Goal: Find specific page/section: Find specific page/section

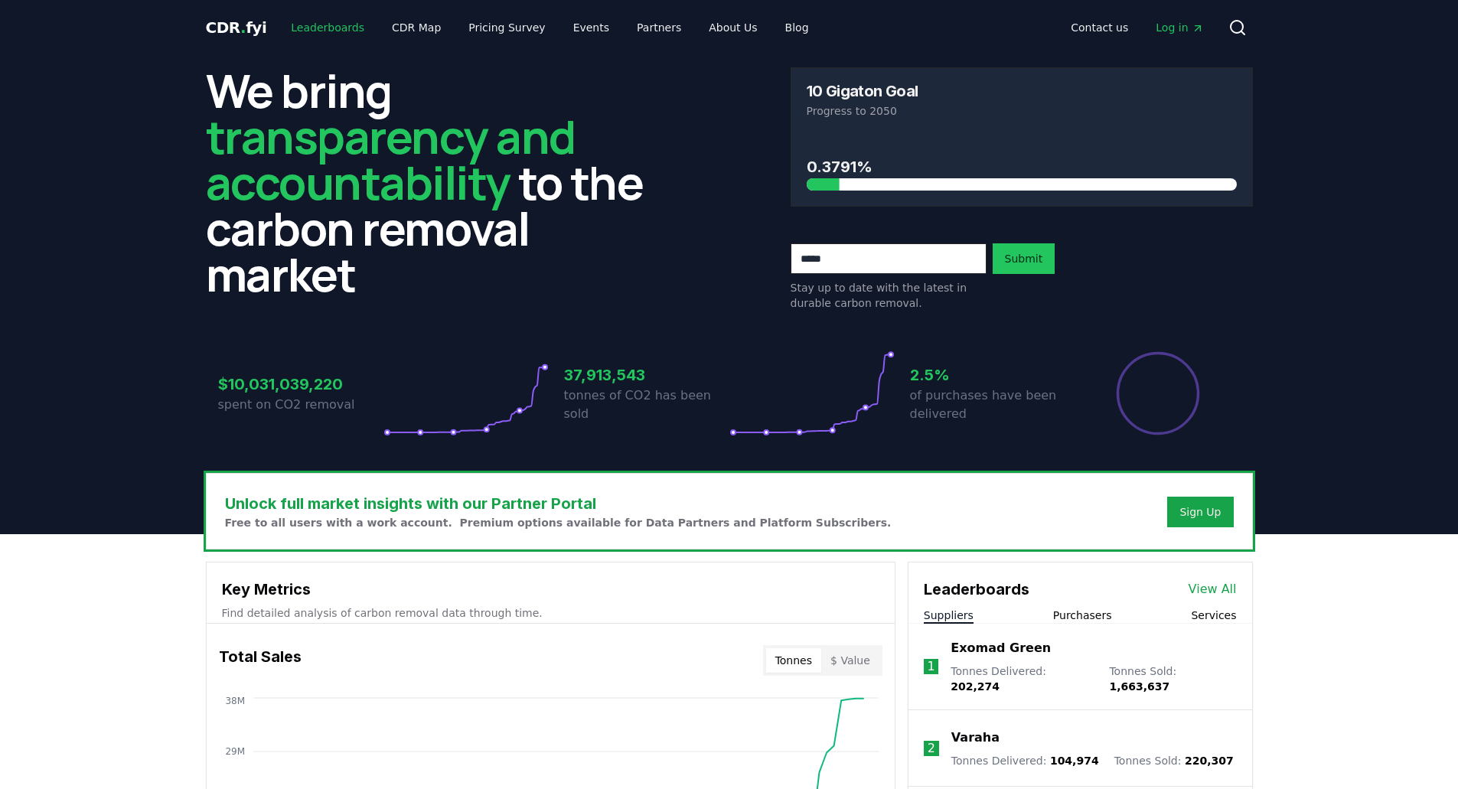
click at [331, 31] on link "Leaderboards" at bounding box center [328, 28] width 98 height 28
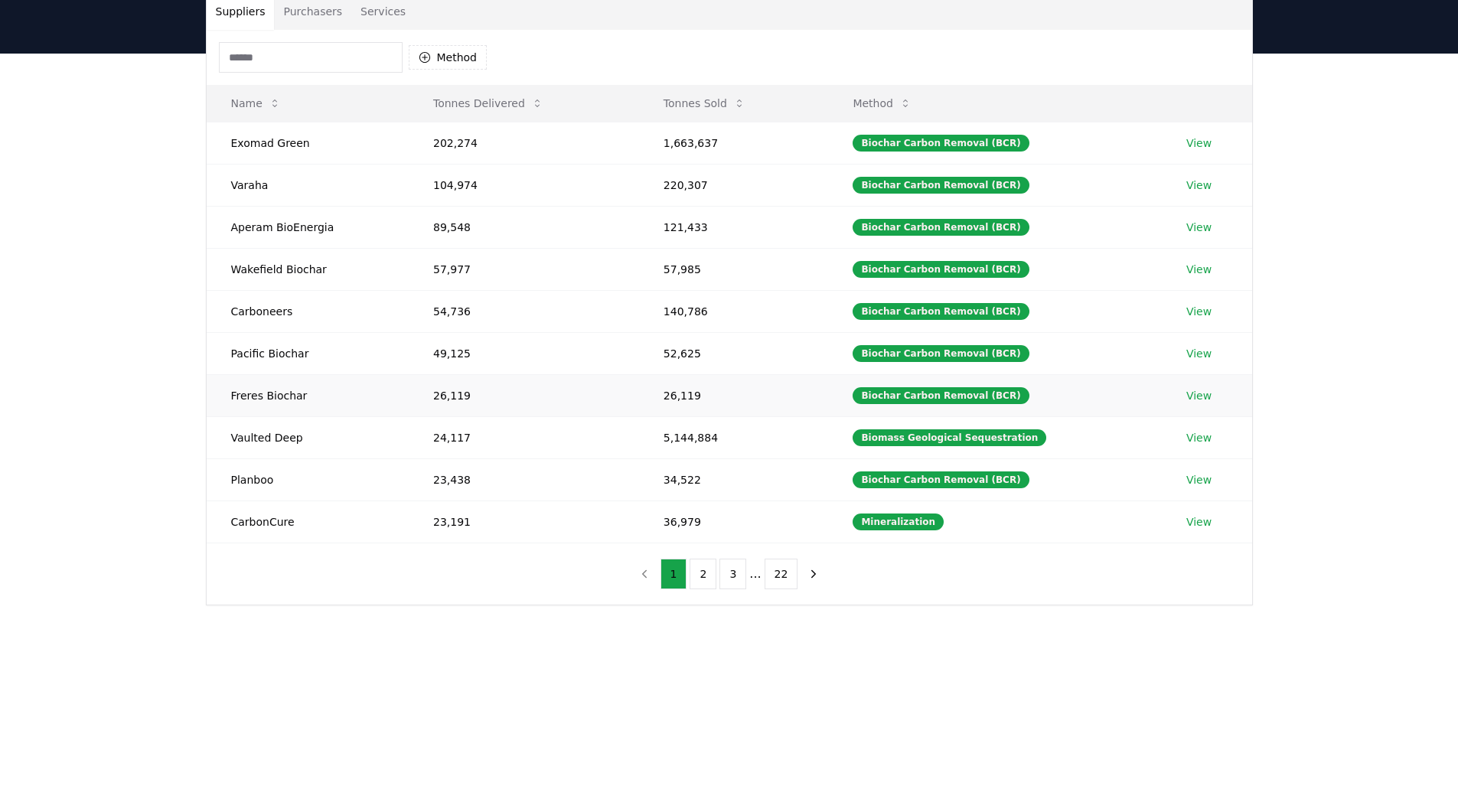
scroll to position [125, 0]
click at [701, 575] on button "2" at bounding box center [703, 573] width 27 height 31
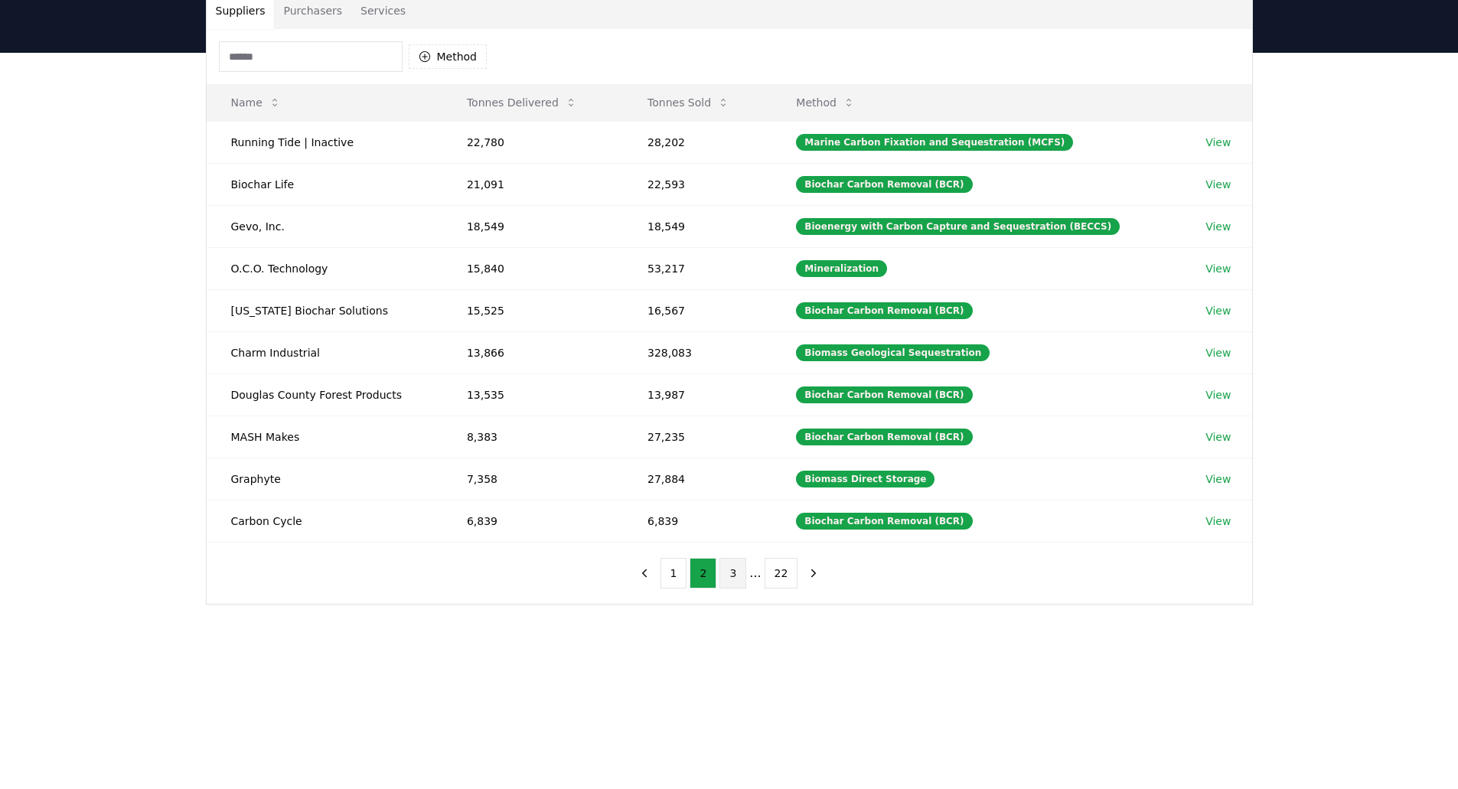
click at [733, 574] on button "3" at bounding box center [733, 573] width 27 height 31
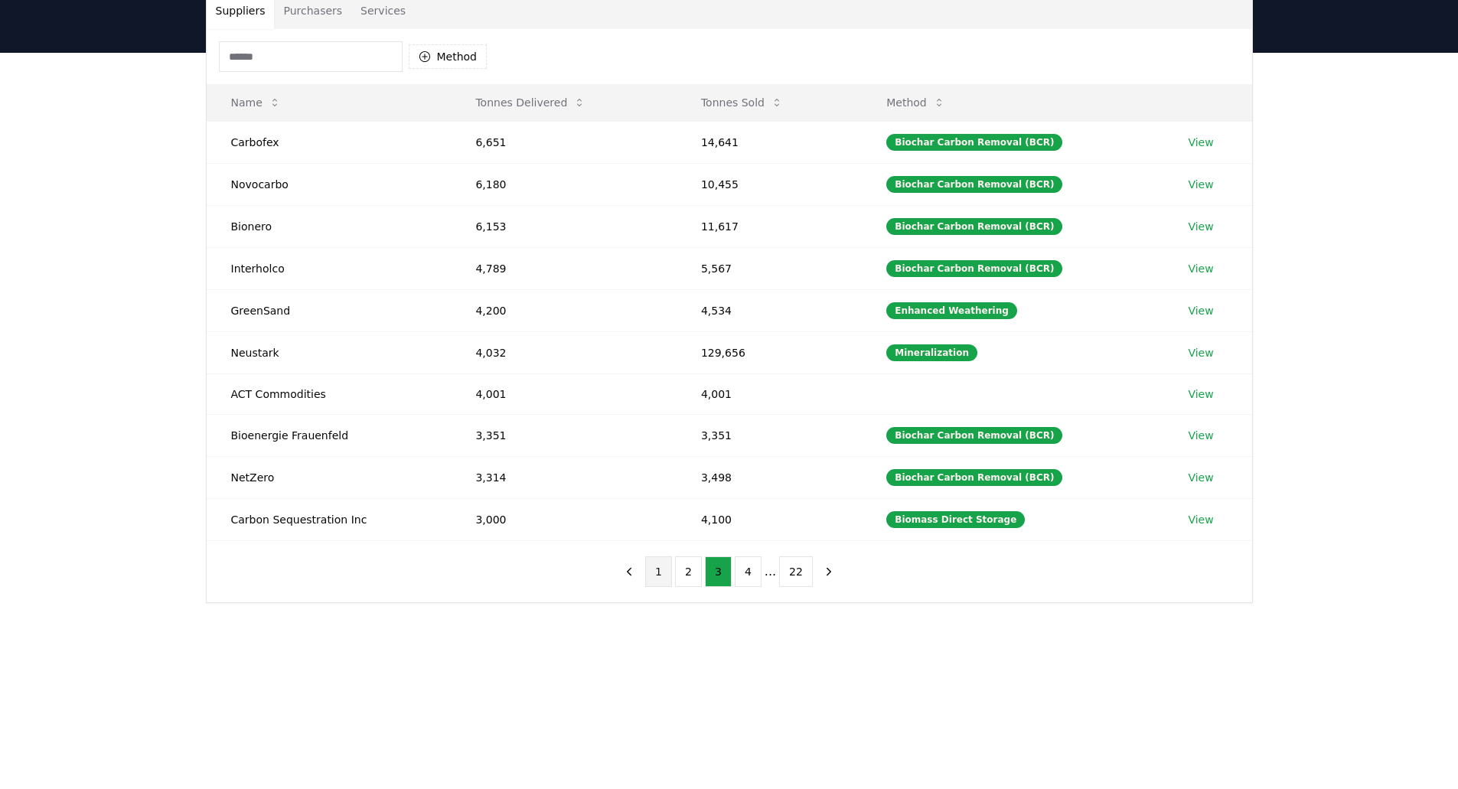
click at [659, 576] on button "1" at bounding box center [658, 572] width 27 height 31
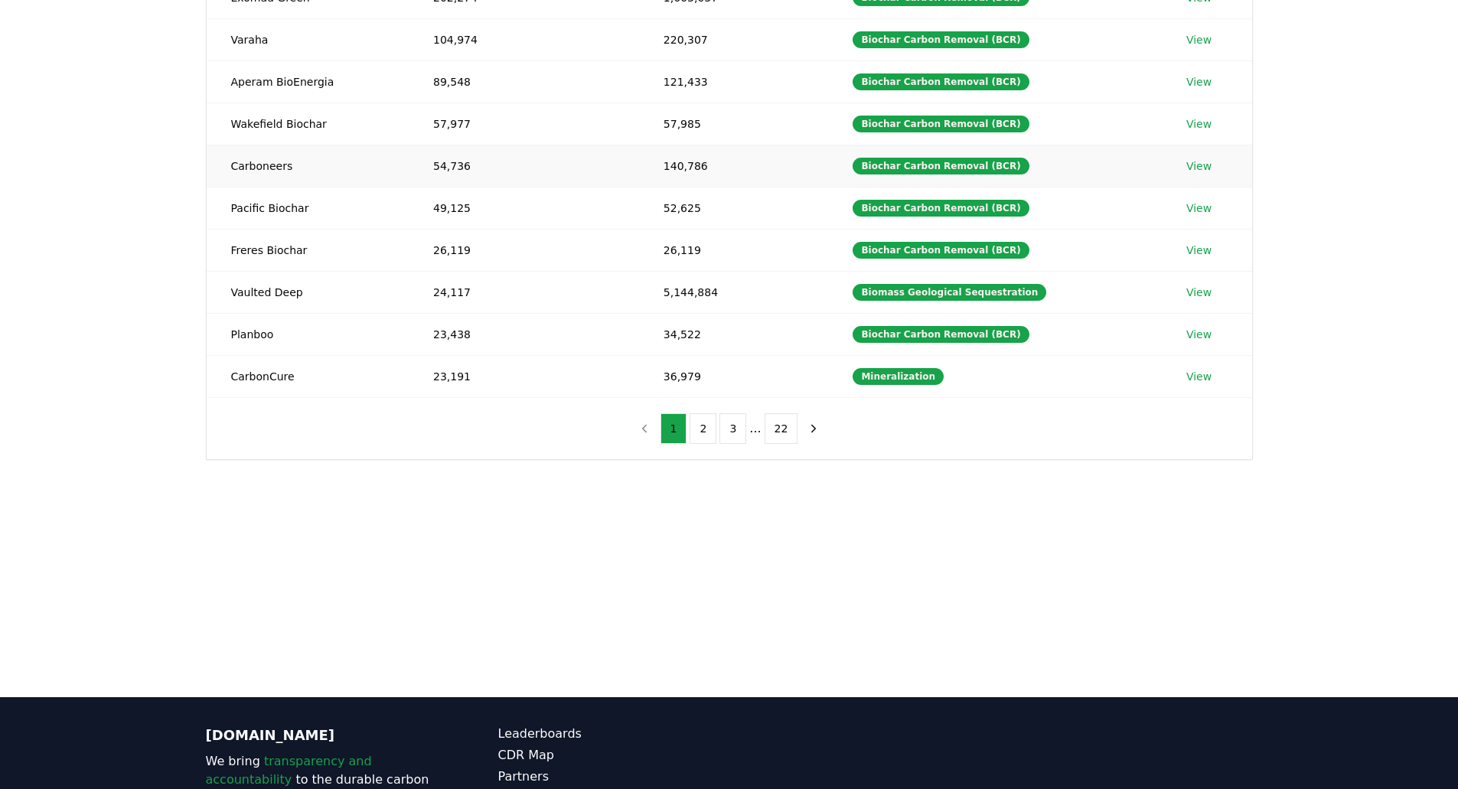
scroll to position [270, 0]
click at [706, 432] on button "2" at bounding box center [703, 428] width 27 height 31
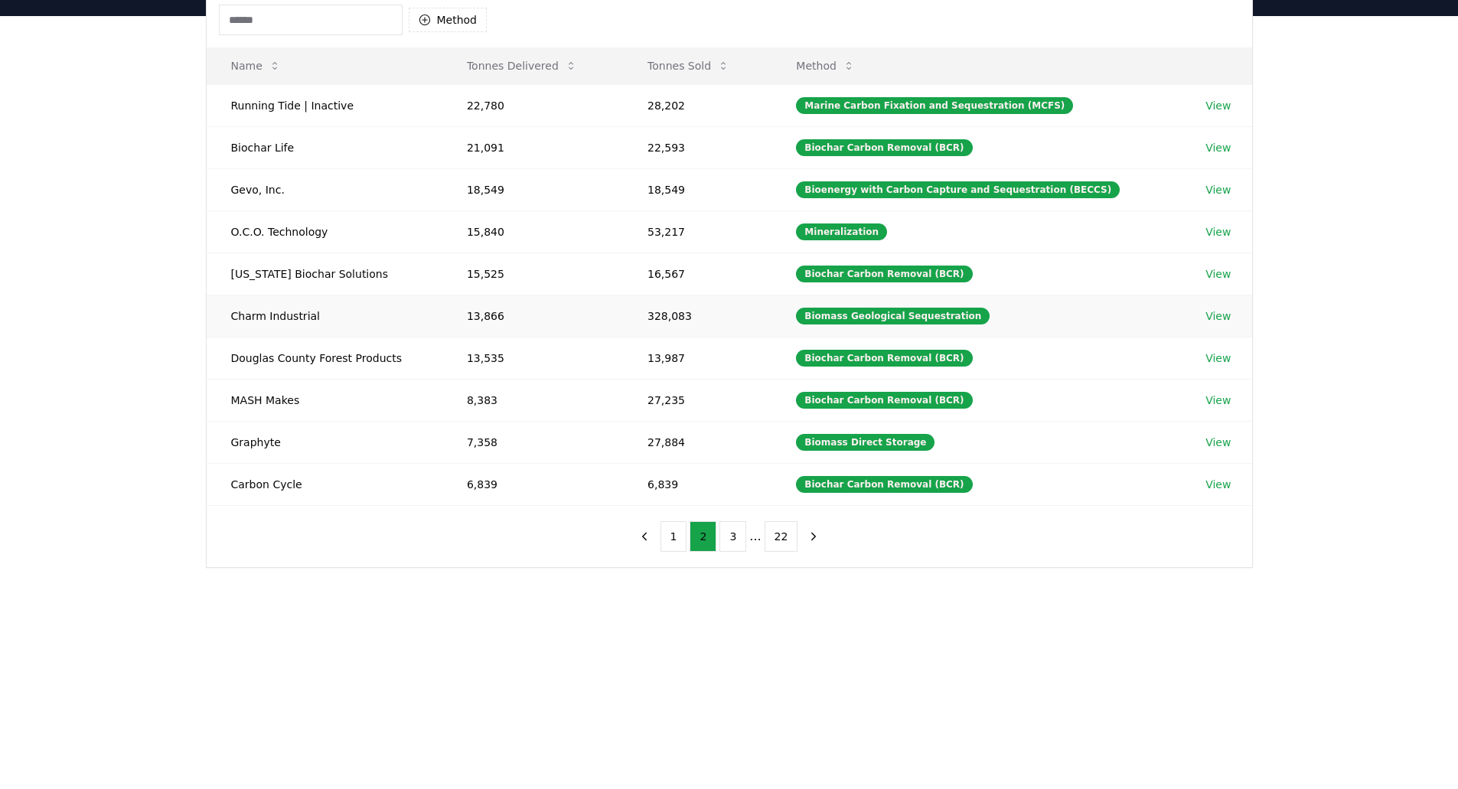
scroll to position [158, 0]
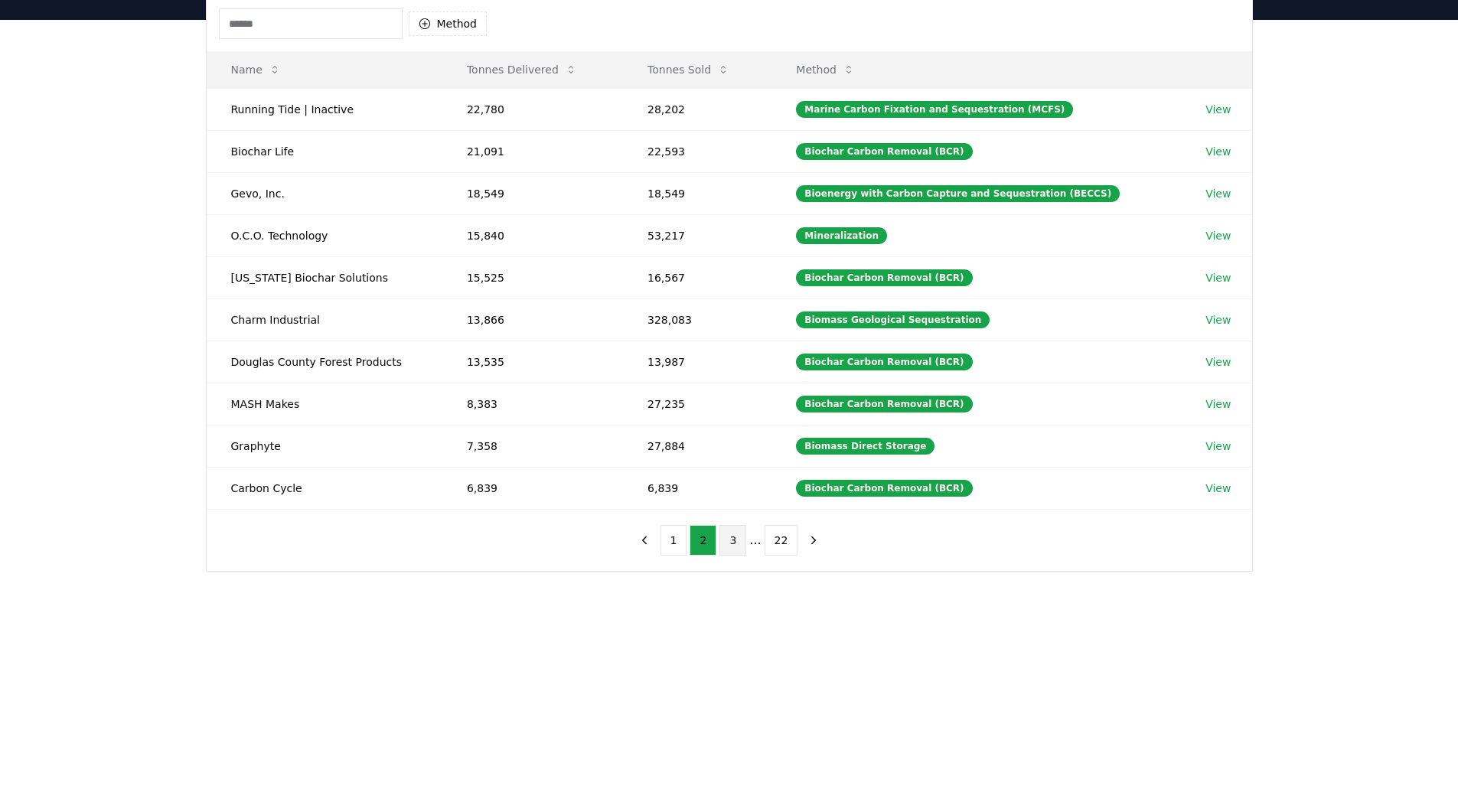
click at [736, 542] on button "3" at bounding box center [733, 540] width 27 height 31
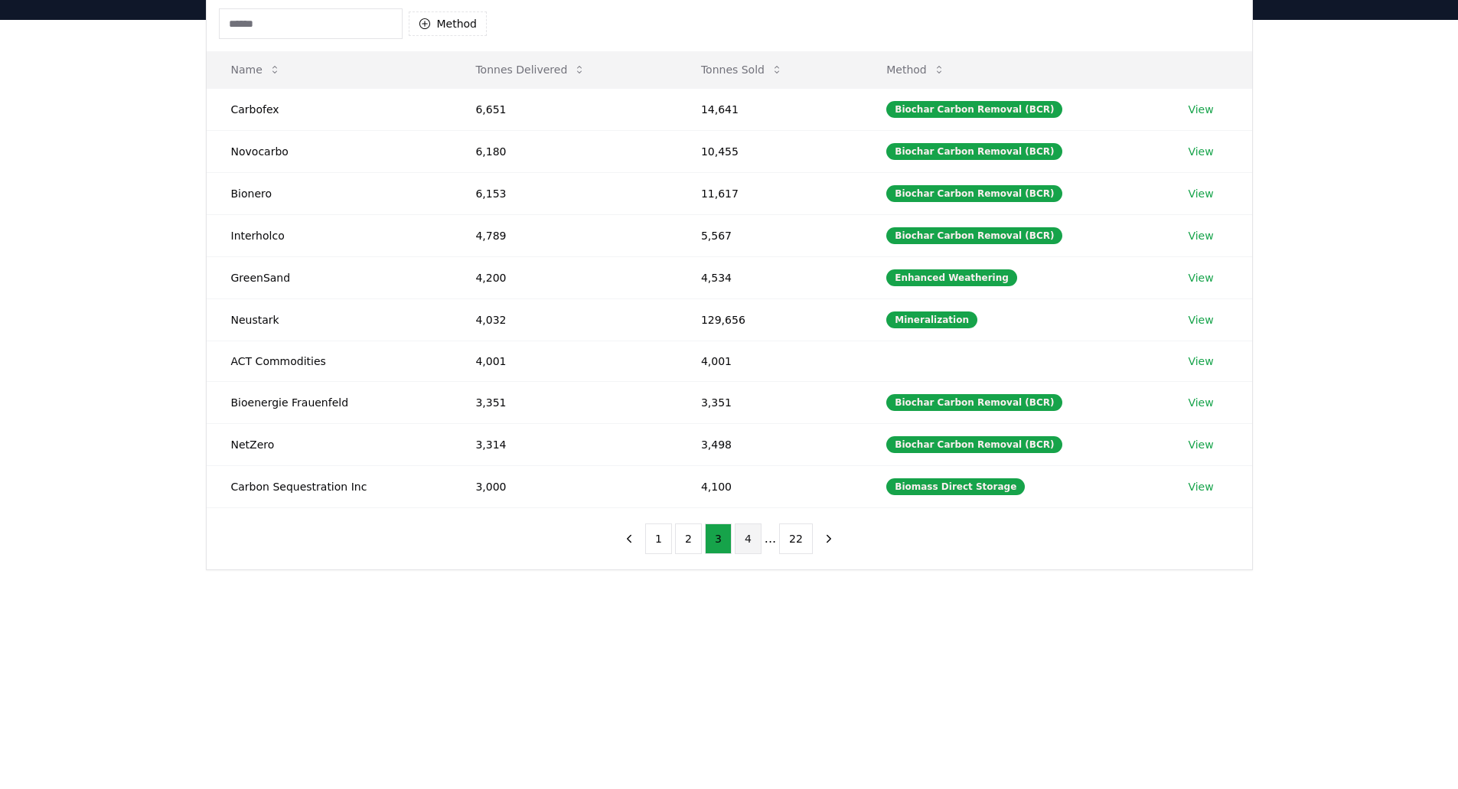
click at [746, 542] on button "4" at bounding box center [748, 539] width 27 height 31
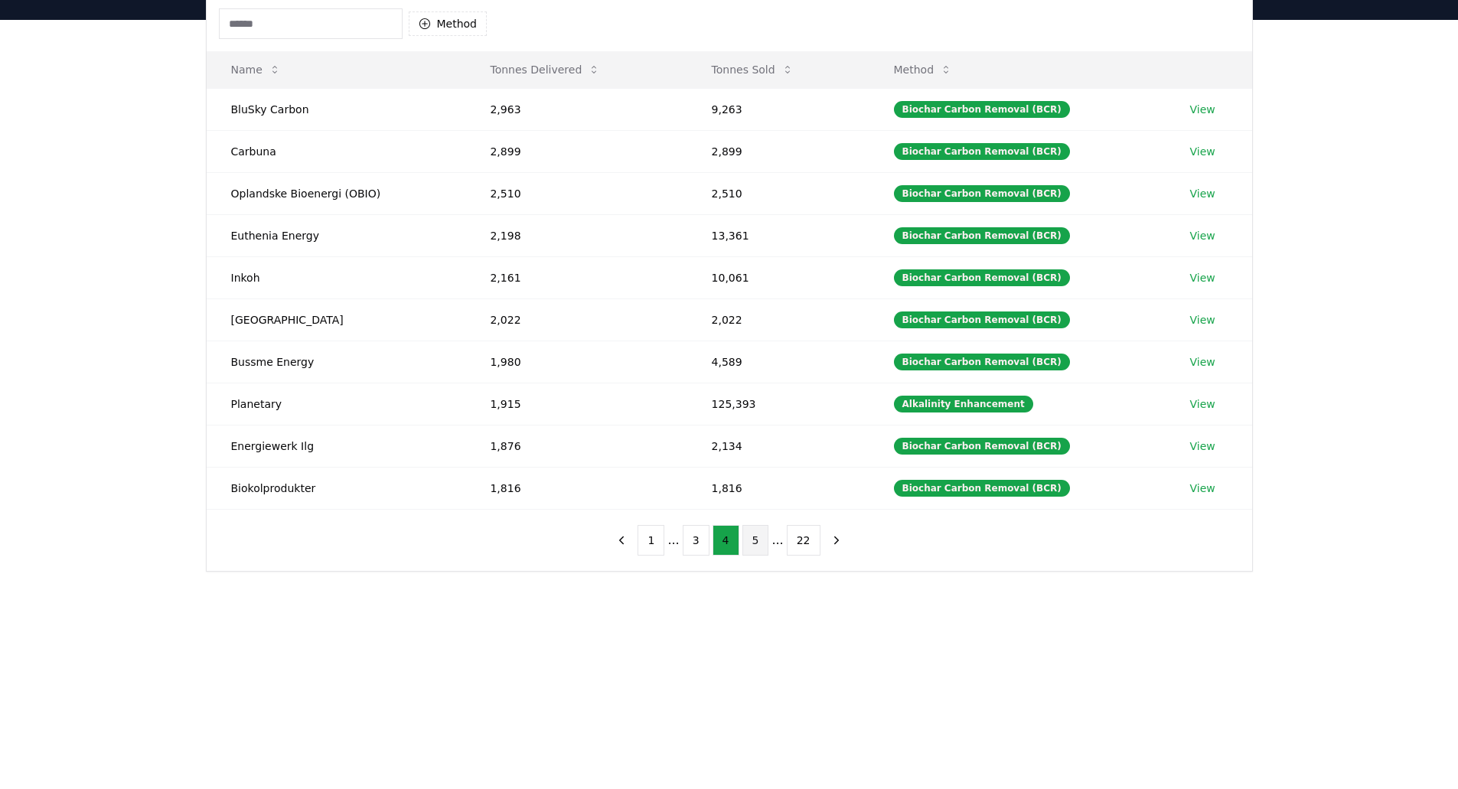
click at [761, 541] on button "5" at bounding box center [756, 540] width 27 height 31
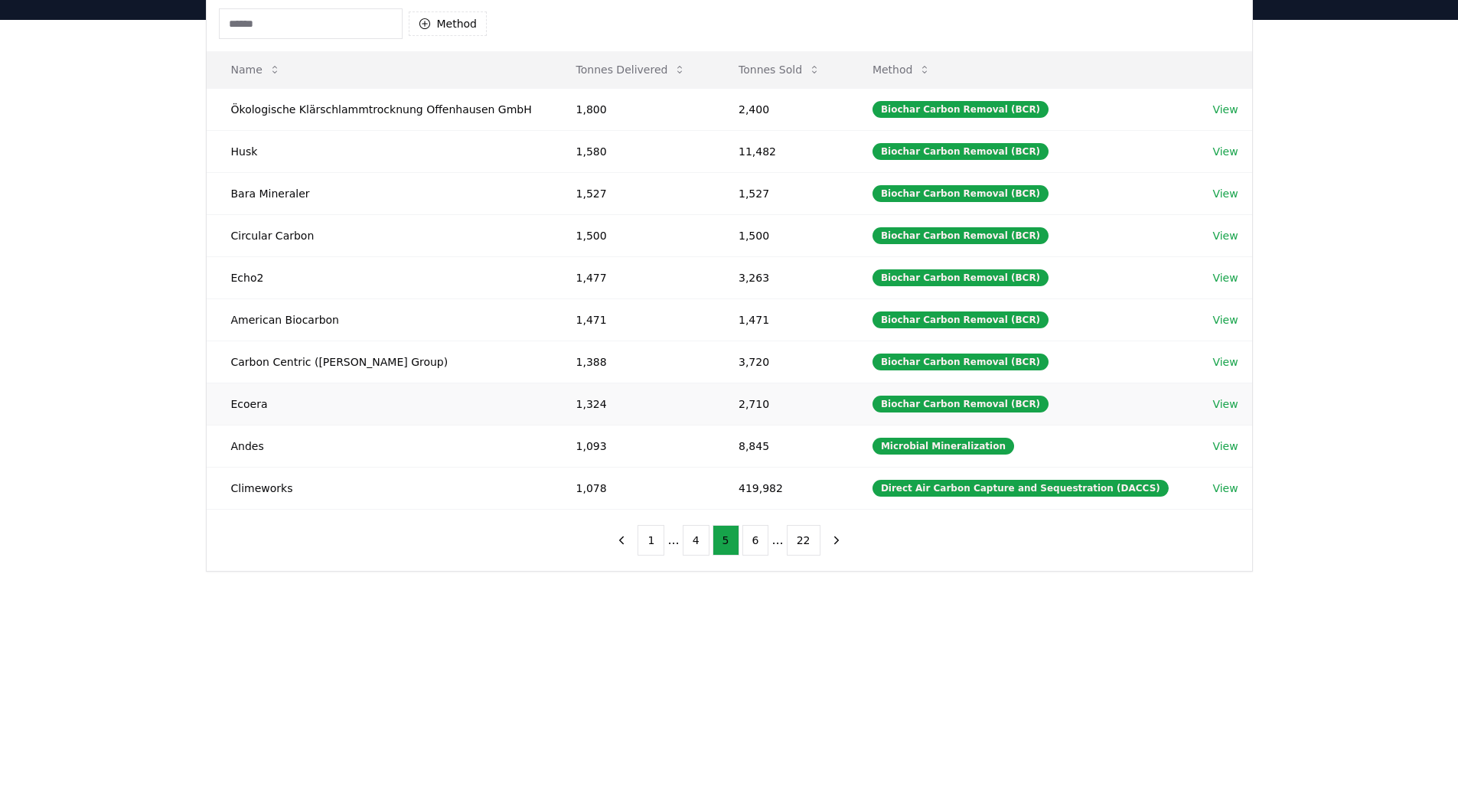
scroll to position [0, 0]
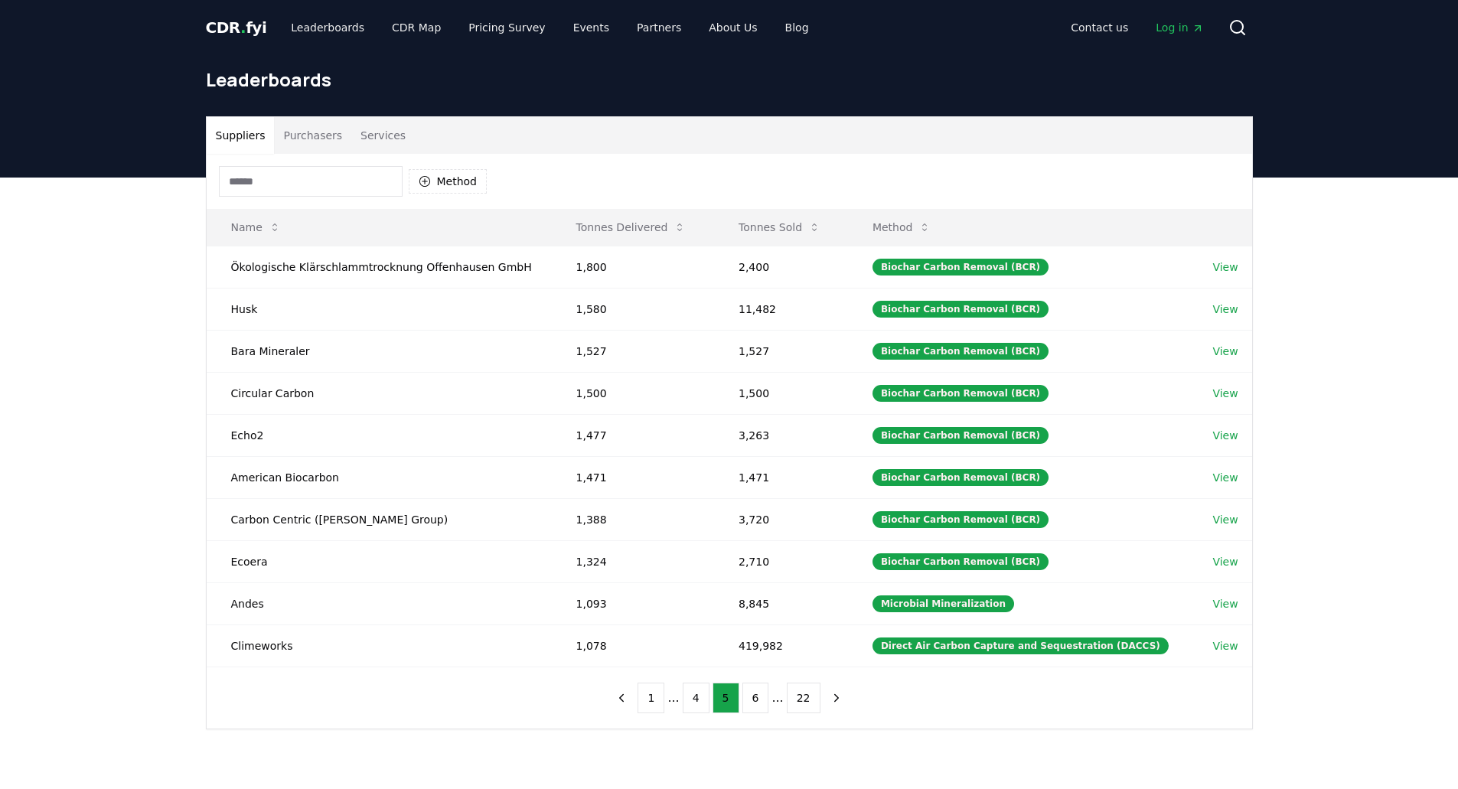
click at [1339, 318] on div "Suppliers Purchasers Services Method Name Tonnes Delivered Tonnes Sold Method Ö…" at bounding box center [729, 484] width 1458 height 613
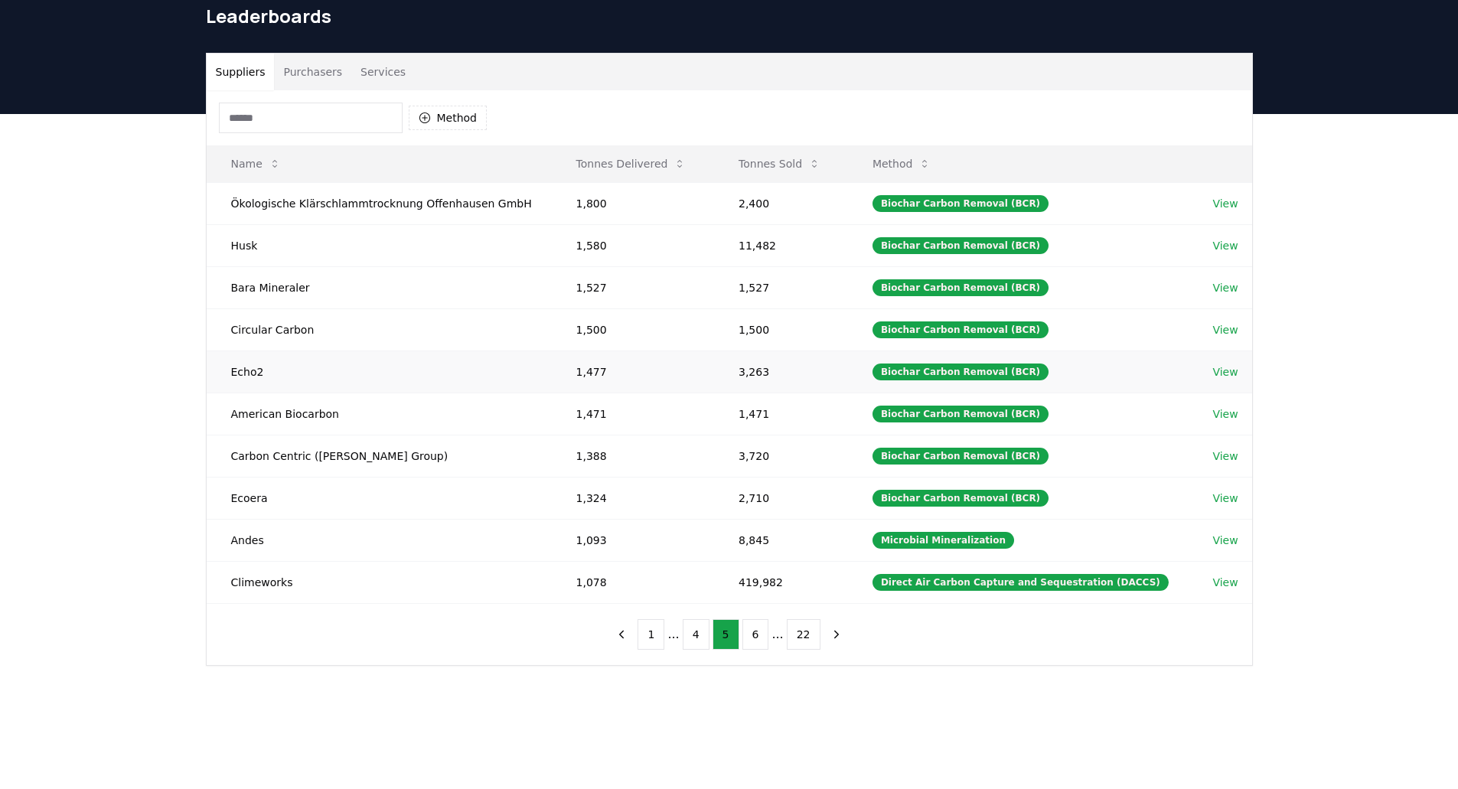
scroll to position [68, 0]
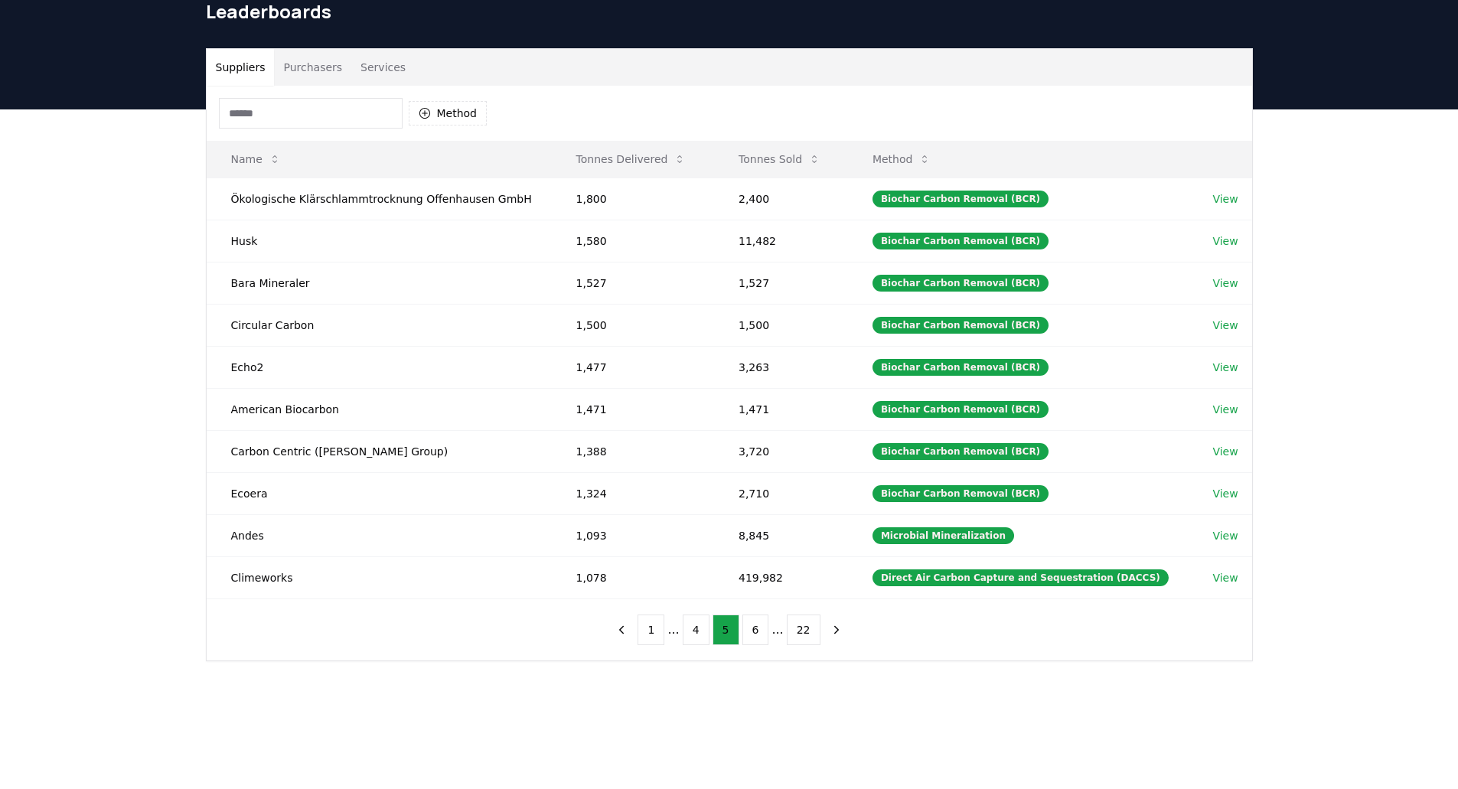
click at [303, 68] on button "Purchasers" at bounding box center [312, 67] width 77 height 37
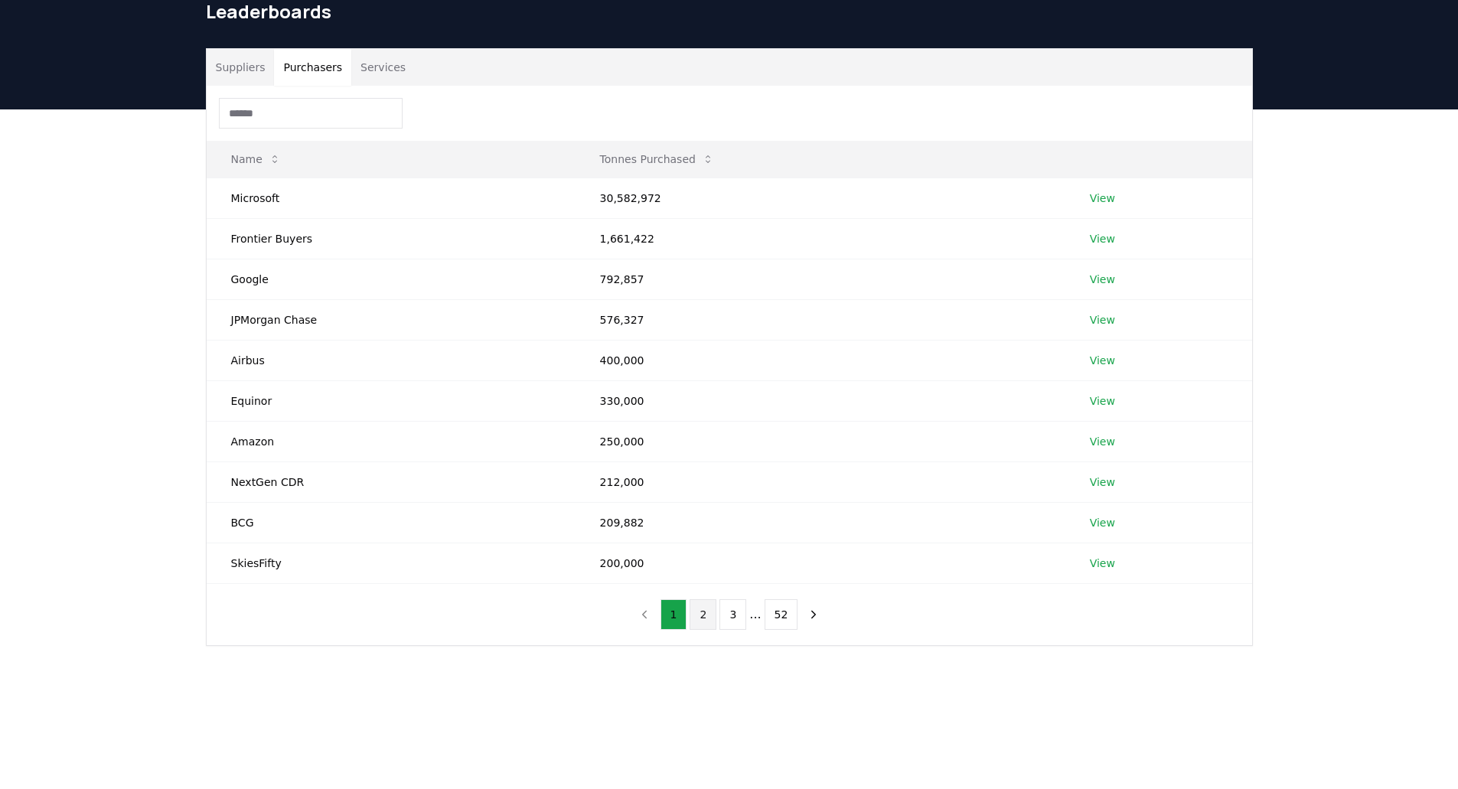
click at [704, 618] on button "2" at bounding box center [703, 614] width 27 height 31
